Goal: Task Accomplishment & Management: Manage account settings

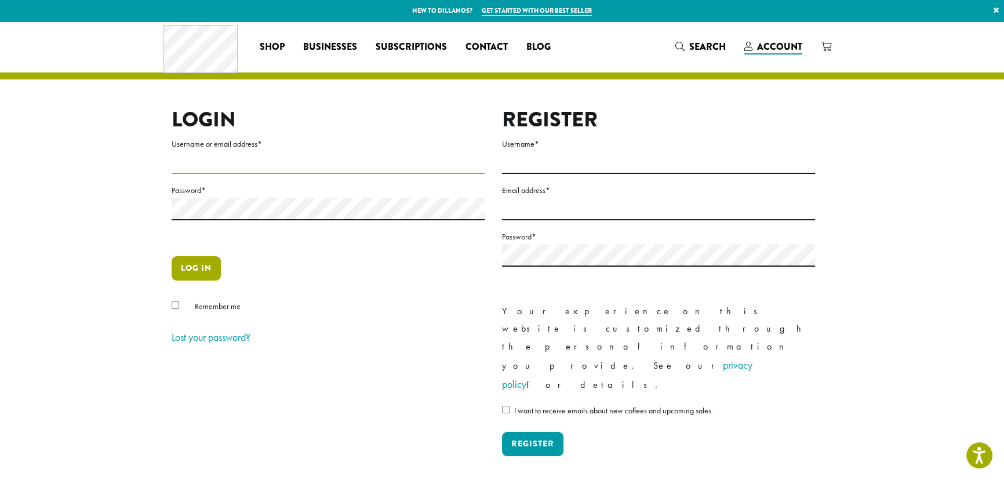
type input "**********"
click at [209, 270] on button "Log in" at bounding box center [196, 268] width 49 height 24
click at [191, 265] on button "Log in" at bounding box center [196, 268] width 49 height 24
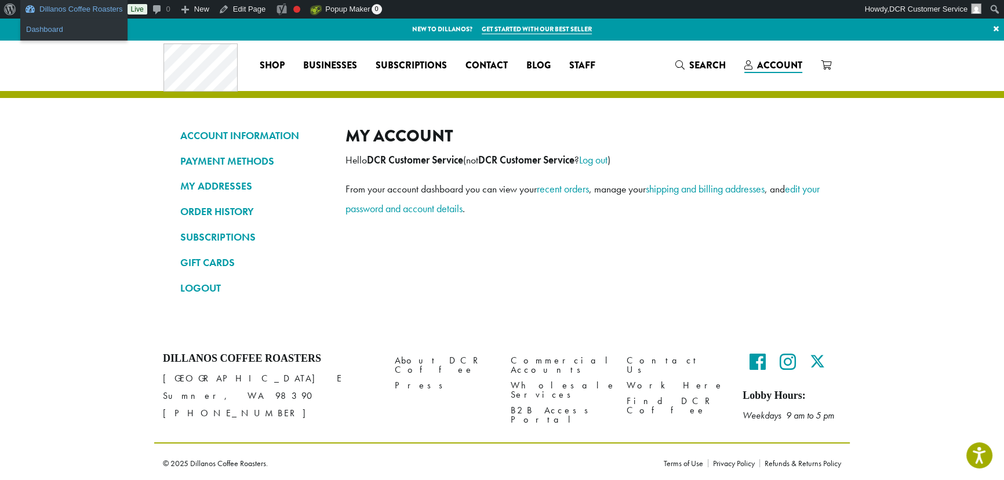
click at [35, 32] on link "Dashboard" at bounding box center [73, 29] width 107 height 15
